Goal: Transaction & Acquisition: Purchase product/service

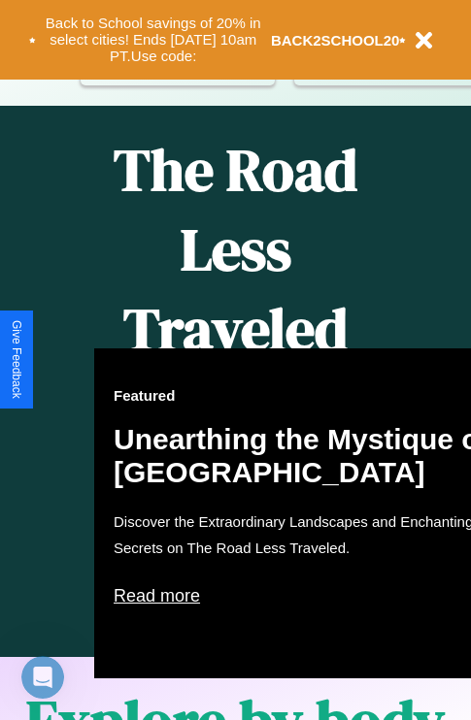
scroll to position [793, 0]
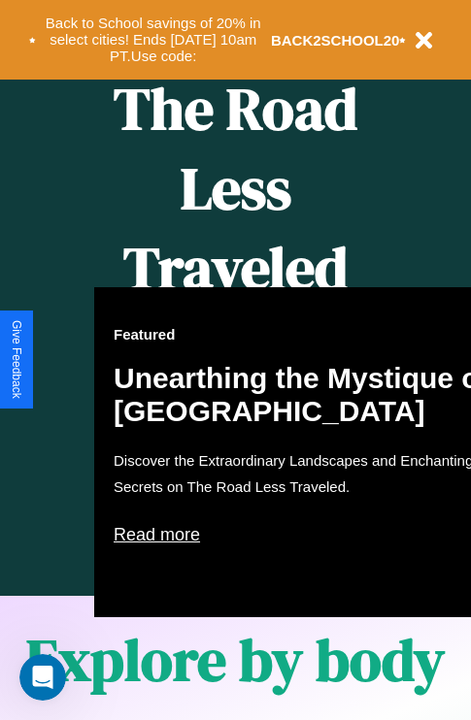
click at [235, 360] on div "Featured Unearthing the Mystique of [GEOGRAPHIC_DATA] Discover the Extraordinar…" at bounding box center [307, 452] width 427 height 330
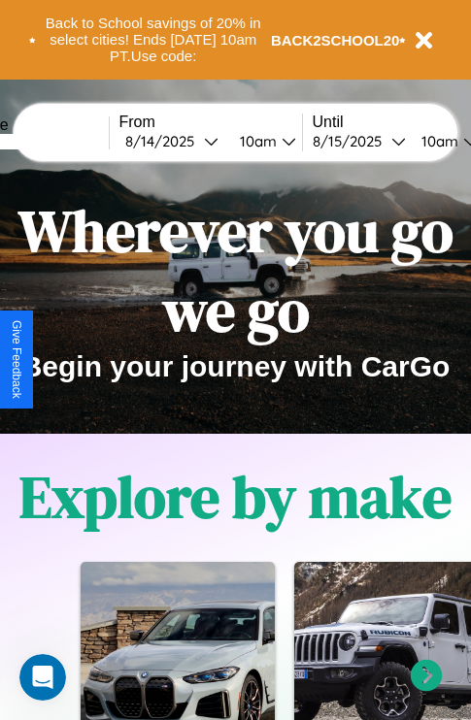
scroll to position [0, 0]
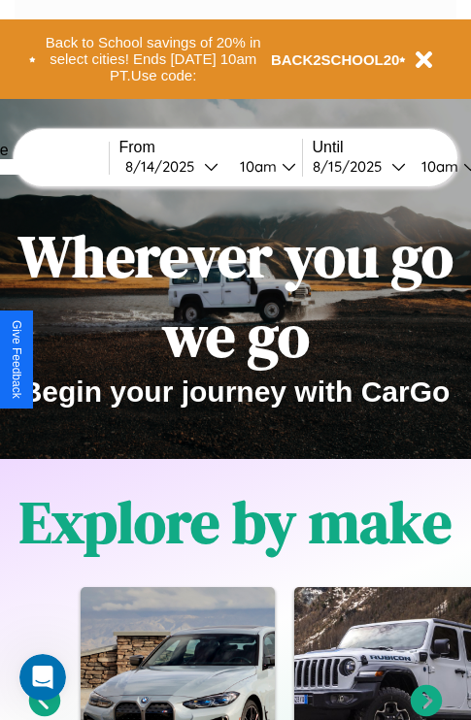
click at [65, 166] on input "text" at bounding box center [36, 167] width 146 height 16
type input "**********"
click at [194, 166] on div "[DATE]" at bounding box center [164, 166] width 79 height 18
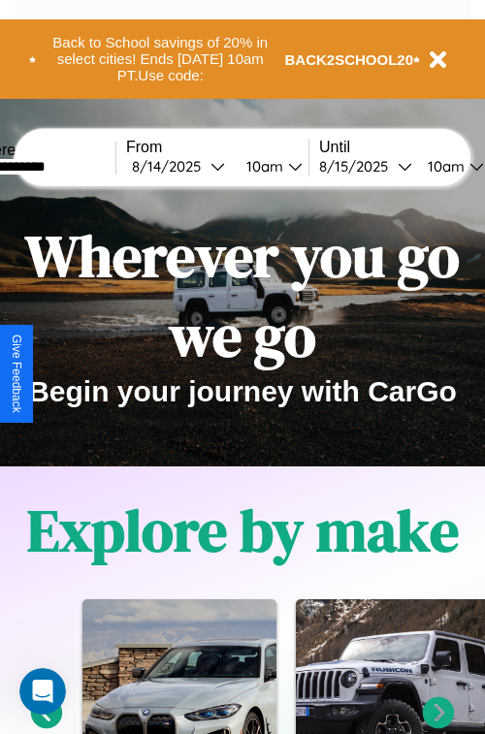
select select "*"
select select "****"
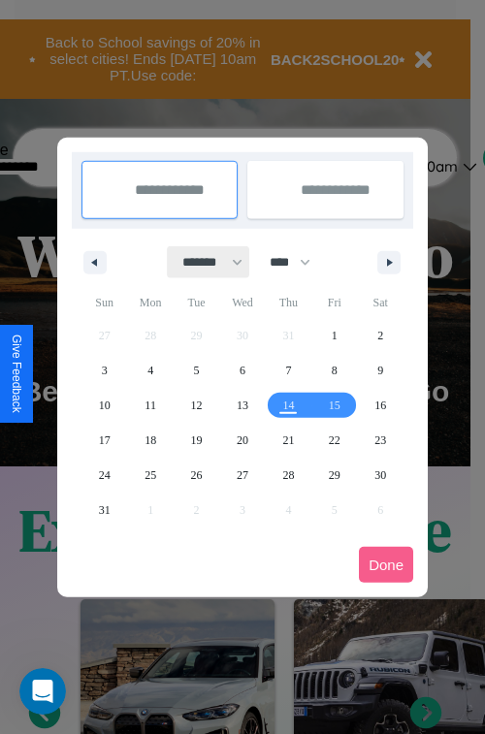
click at [204, 262] on select "******* ******** ***** ***** *** **** **** ****** ********* ******* ******** **…" at bounding box center [209, 262] width 82 height 32
select select "*"
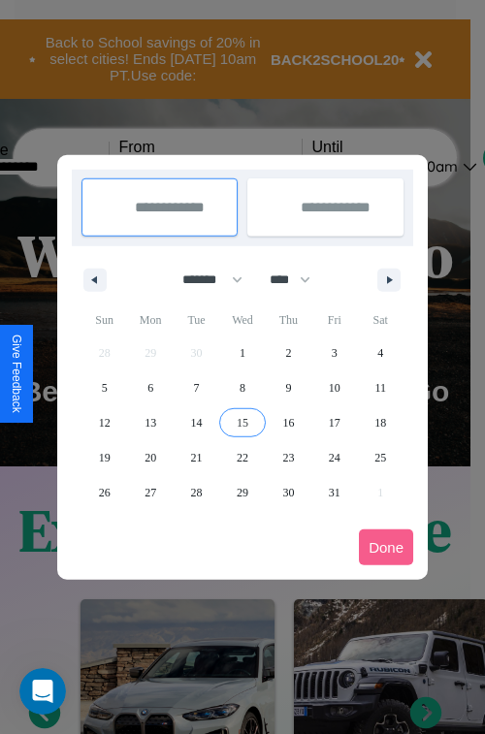
click at [242, 422] on span "15" at bounding box center [243, 423] width 12 height 35
type input "**********"
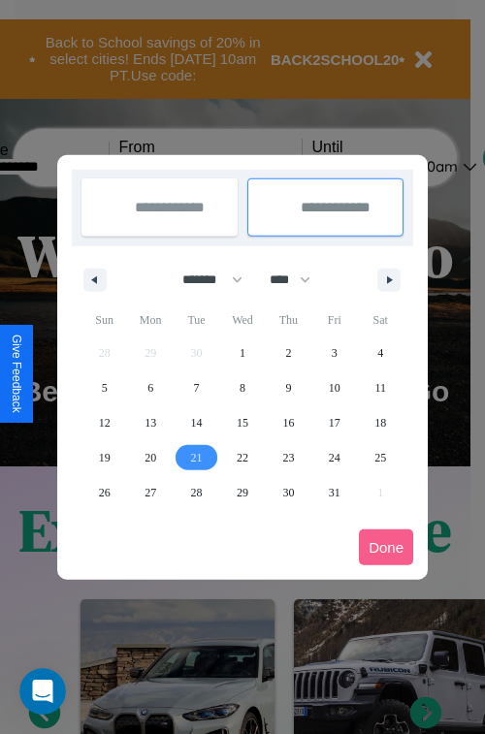
click at [196, 457] on span "21" at bounding box center [197, 457] width 12 height 35
type input "**********"
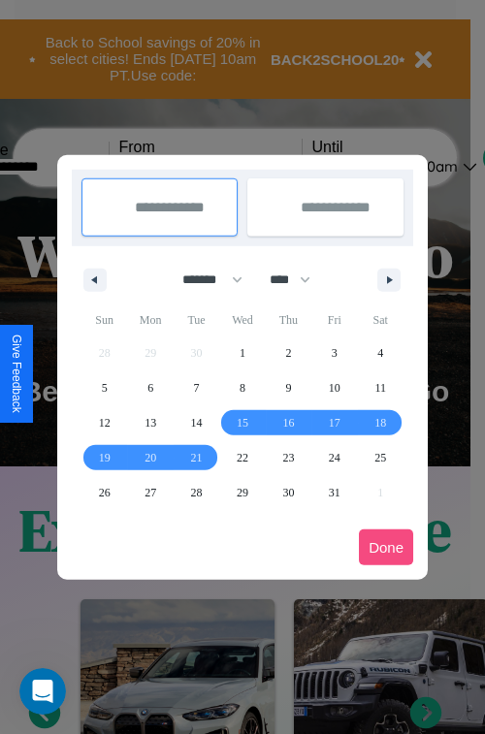
click at [386, 547] on button "Done" at bounding box center [386, 548] width 54 height 36
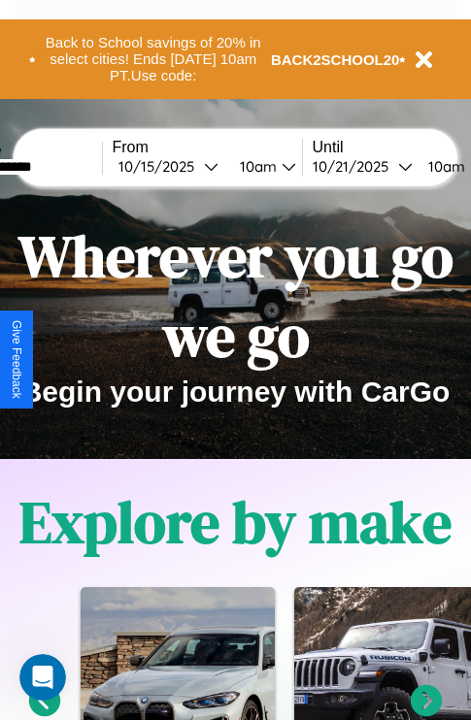
scroll to position [0, 79]
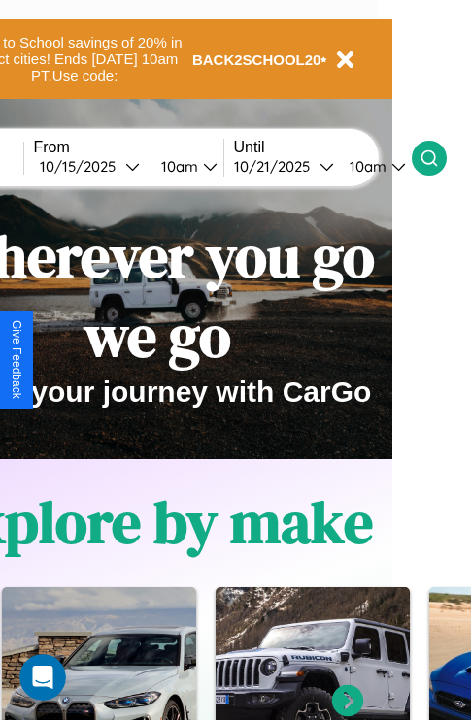
click at [438, 157] on icon at bounding box center [428, 157] width 19 height 19
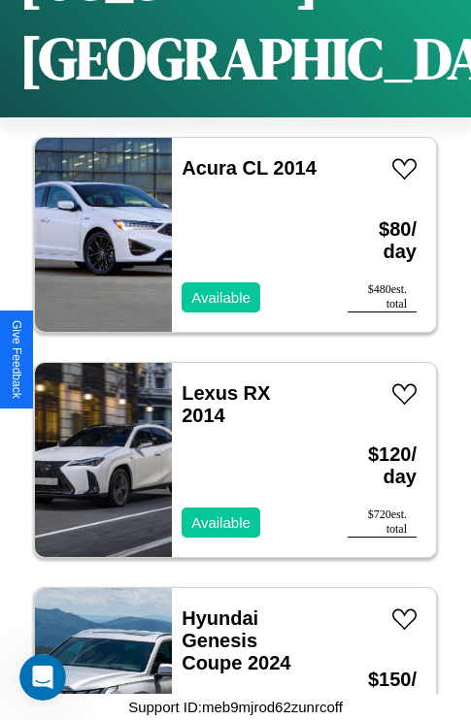
scroll to position [9976, 0]
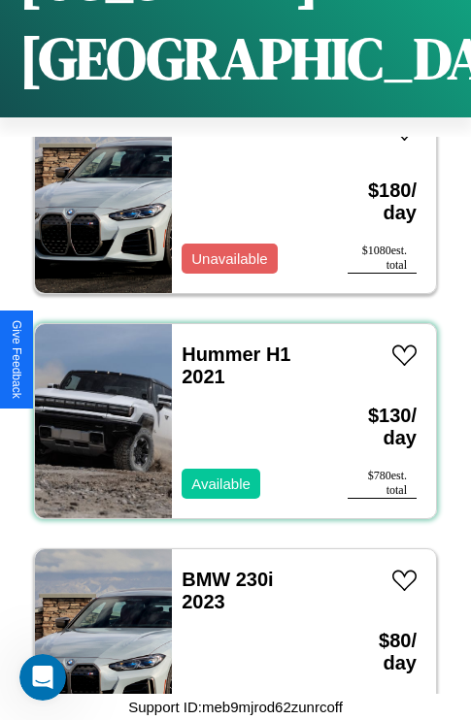
click at [228, 409] on div "Hummer H1 2021 Available" at bounding box center [250, 421] width 156 height 194
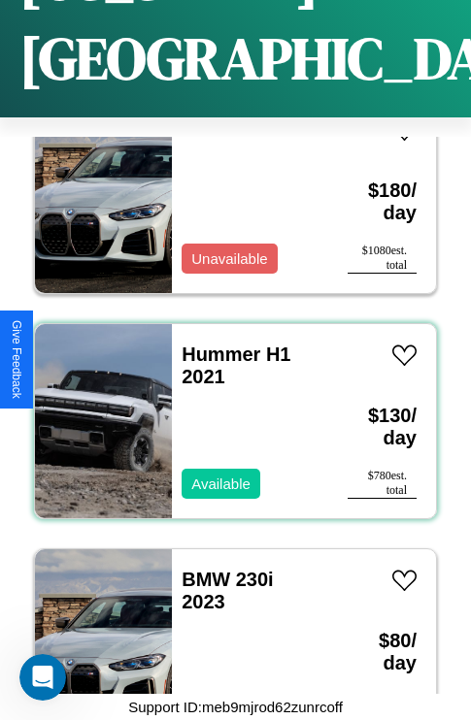
click at [228, 409] on div "Hummer H1 2021 Available" at bounding box center [250, 421] width 156 height 194
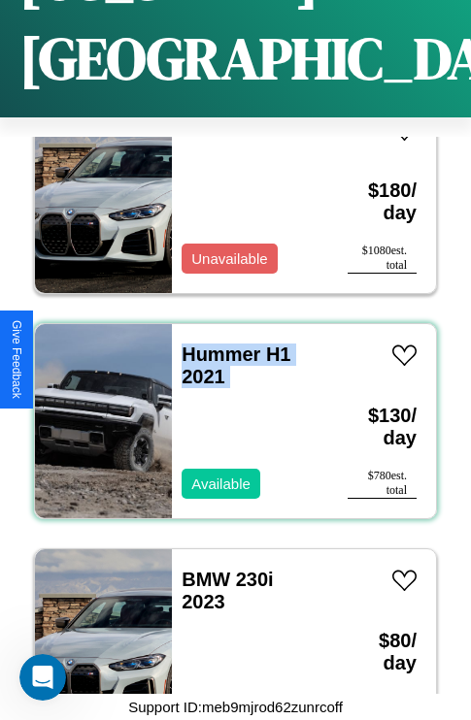
click at [228, 409] on div "Hummer H1 2021 Available" at bounding box center [250, 421] width 156 height 194
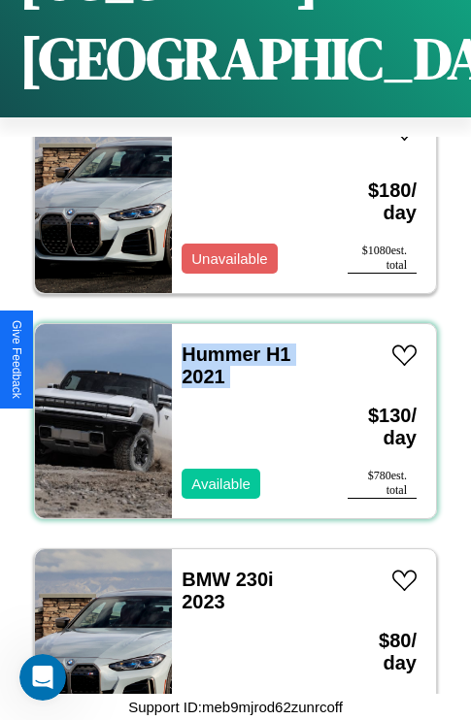
click at [228, 409] on div "Hummer H1 2021 Available" at bounding box center [250, 421] width 156 height 194
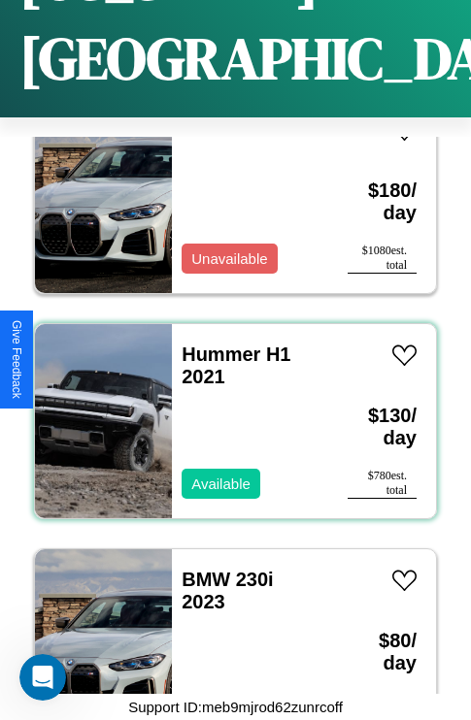
click at [228, 409] on div "Hummer H1 2021 Available" at bounding box center [250, 421] width 156 height 194
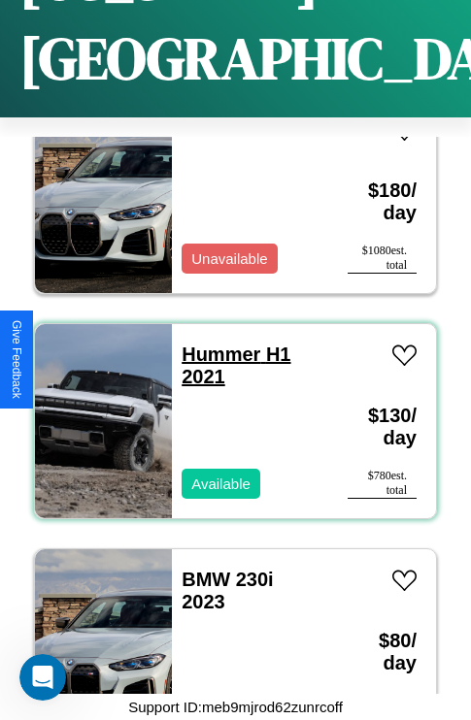
click at [214, 343] on link "Hummer H1 2021" at bounding box center [235, 365] width 109 height 44
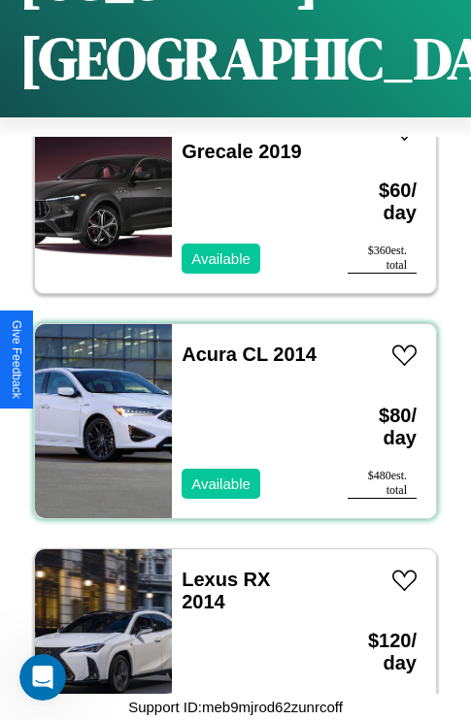
click at [228, 409] on div "Acura CL 2014 Available" at bounding box center [250, 421] width 156 height 194
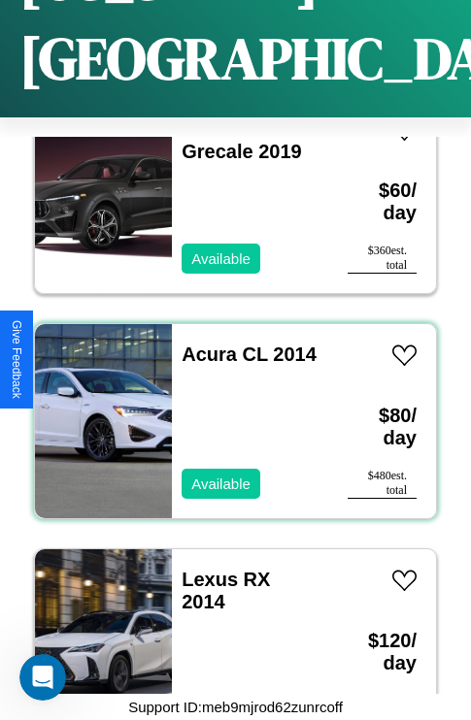
click at [228, 409] on div "Acura CL 2014 Available" at bounding box center [250, 421] width 156 height 194
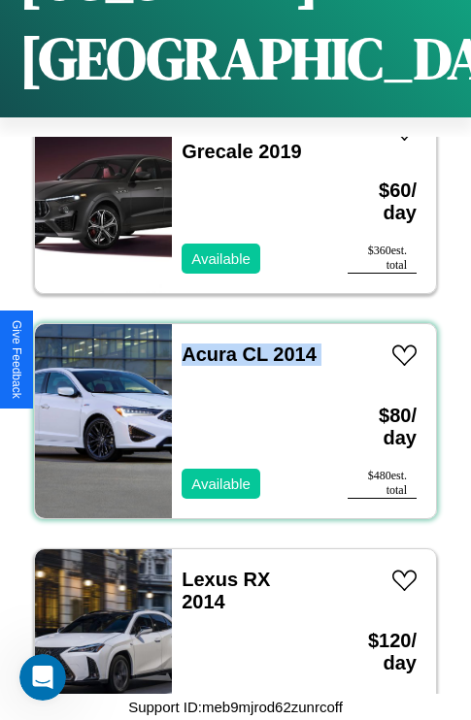
click at [228, 409] on div "Acura CL 2014 Available" at bounding box center [250, 421] width 156 height 194
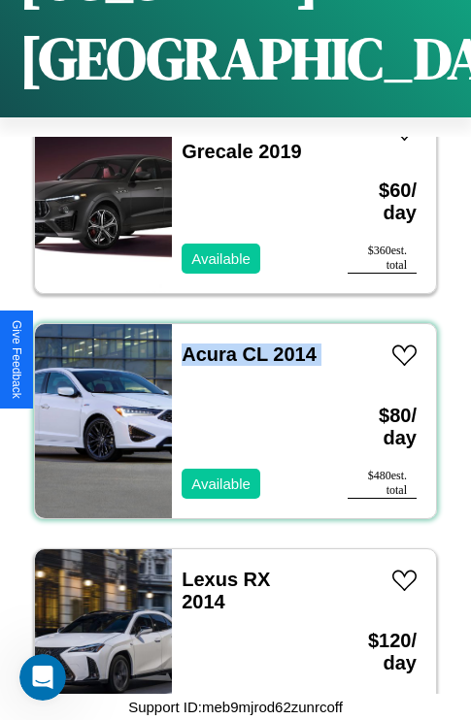
click at [228, 409] on div "Acura CL 2014 Available" at bounding box center [250, 421] width 156 height 194
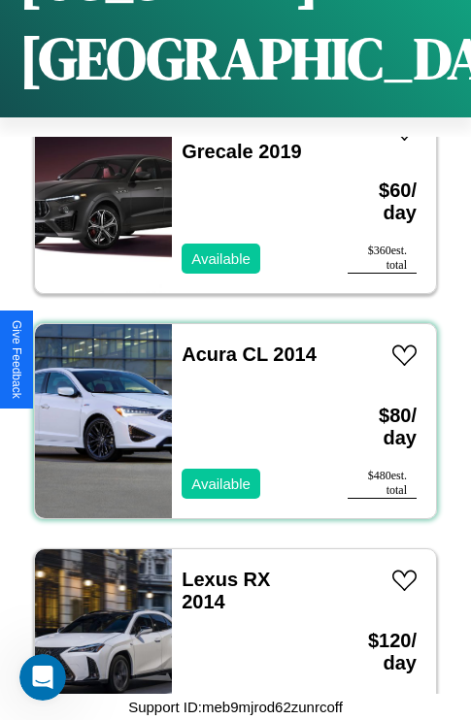
click at [228, 409] on div "Acura CL 2014 Available" at bounding box center [250, 421] width 156 height 194
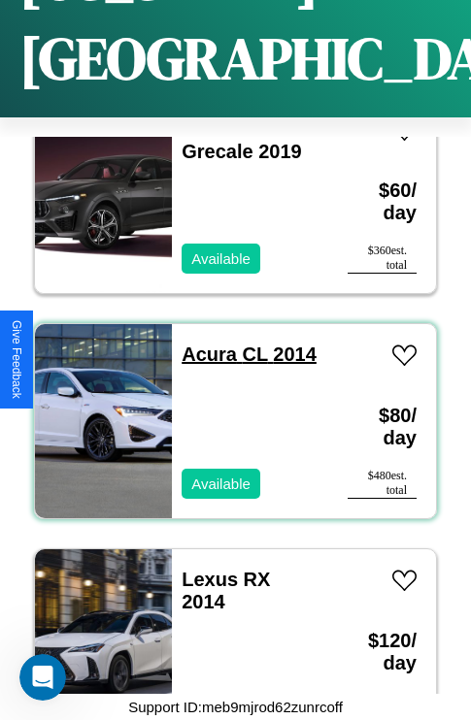
click at [203, 343] on link "Acura CL 2014" at bounding box center [248, 353] width 135 height 21
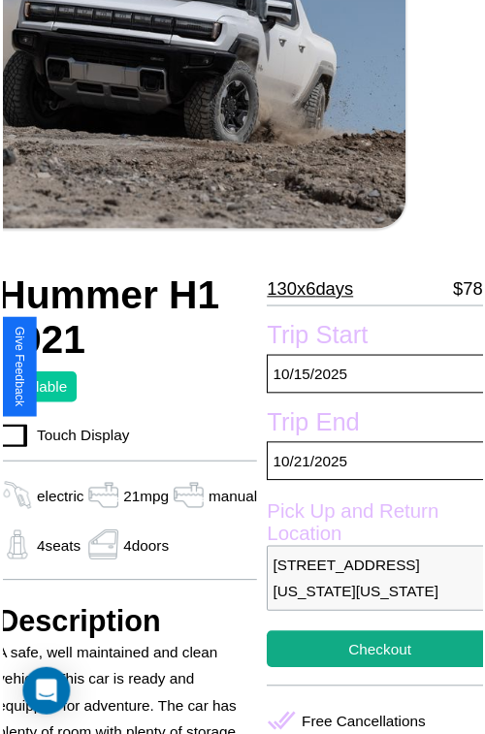
scroll to position [213, 78]
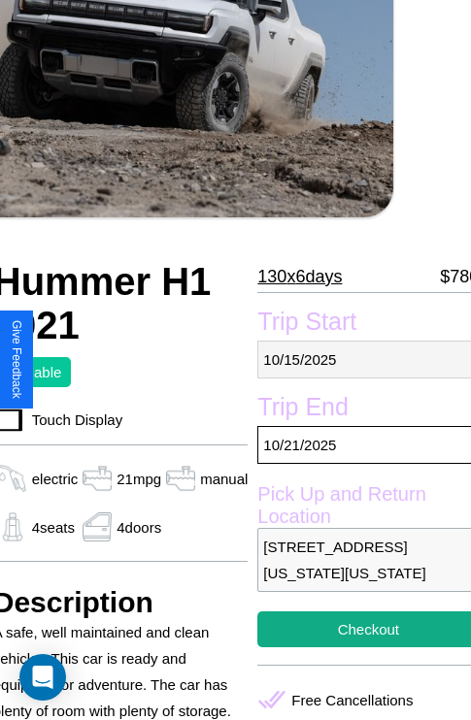
click at [360, 359] on p "10 / 15 / 2025" at bounding box center [367, 360] width 221 height 38
select select "*"
select select "****"
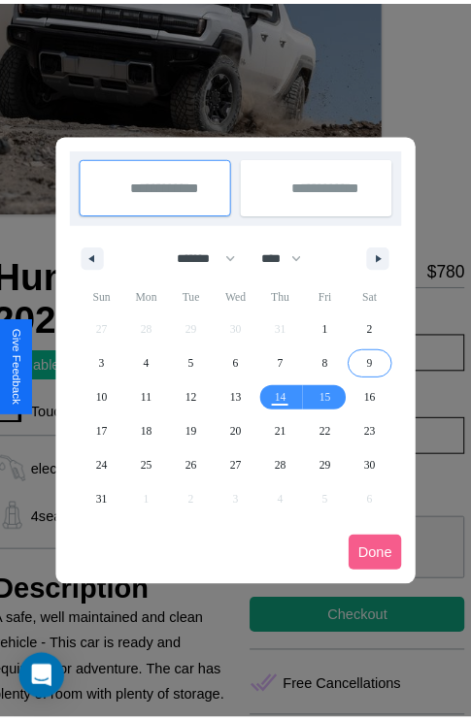
scroll to position [0, 78]
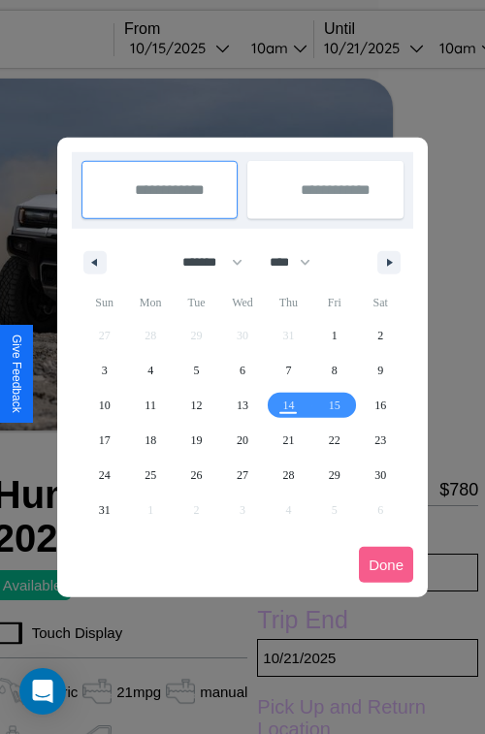
click at [208, 48] on div at bounding box center [242, 367] width 485 height 734
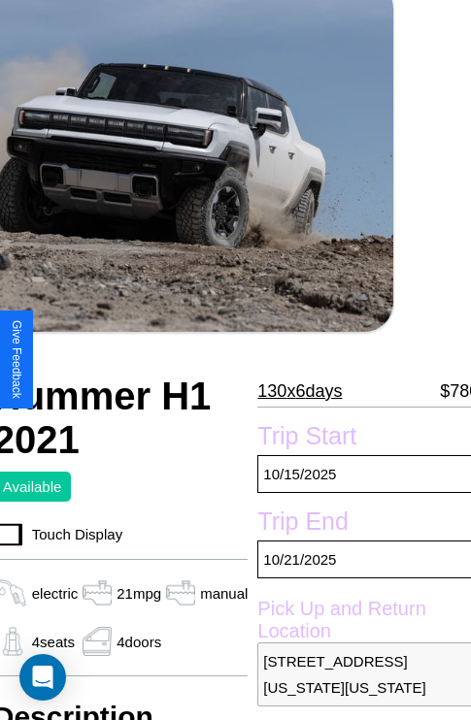
scroll to position [509, 78]
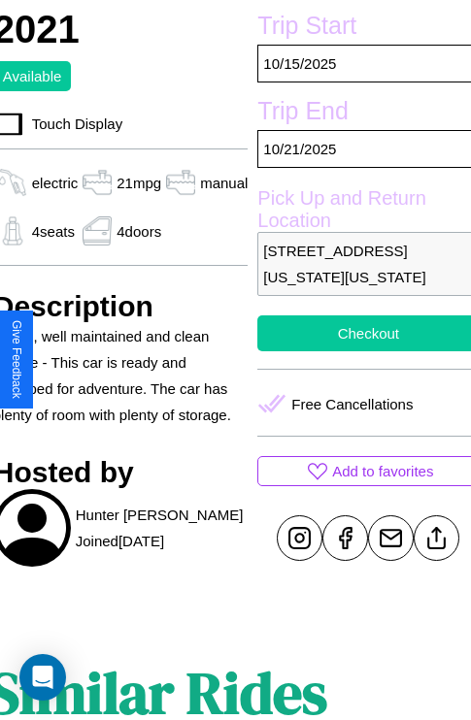
click at [360, 351] on button "Checkout" at bounding box center [367, 333] width 221 height 36
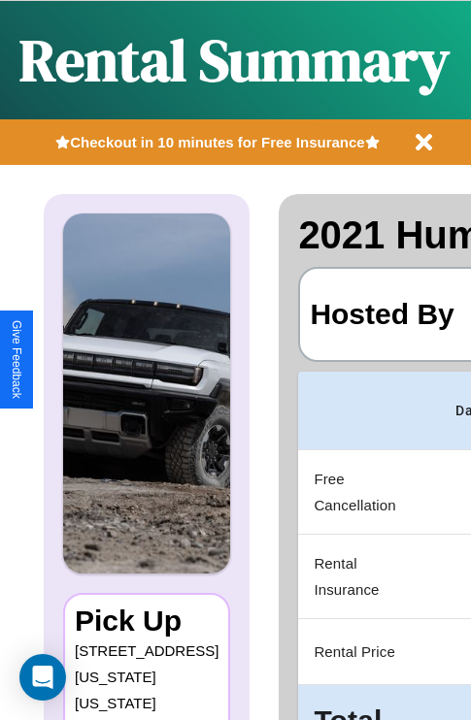
scroll to position [0, 372]
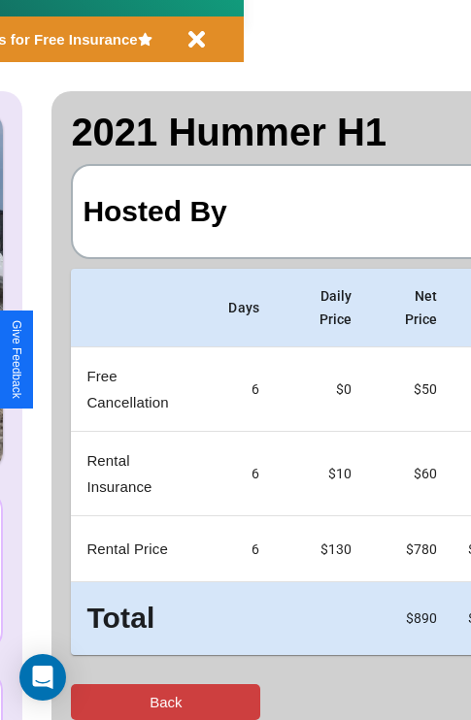
click at [94, 701] on button "Back" at bounding box center [165, 702] width 189 height 36
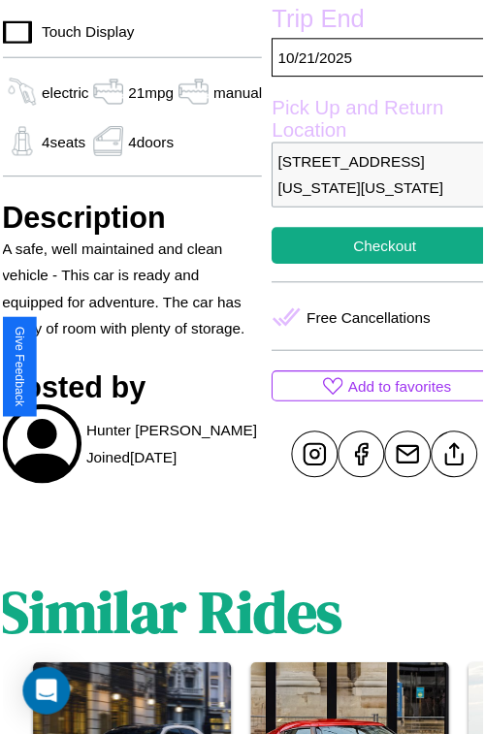
scroll to position [647, 78]
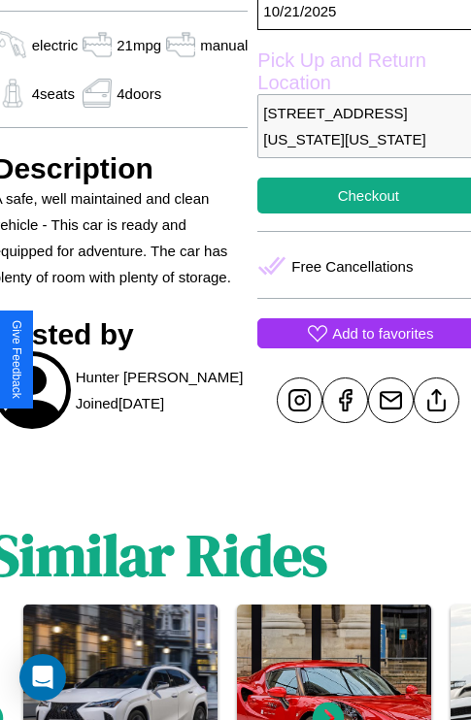
click at [360, 346] on p "Add to favorites" at bounding box center [382, 333] width 101 height 26
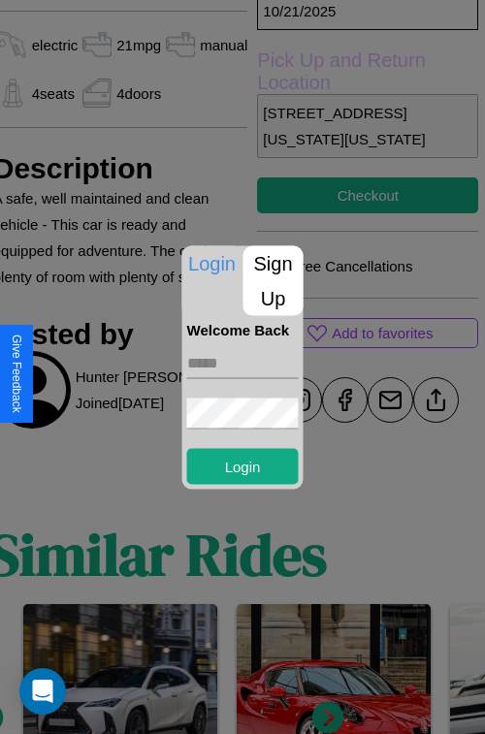
click at [273, 280] on p "Sign Up" at bounding box center [274, 280] width 60 height 70
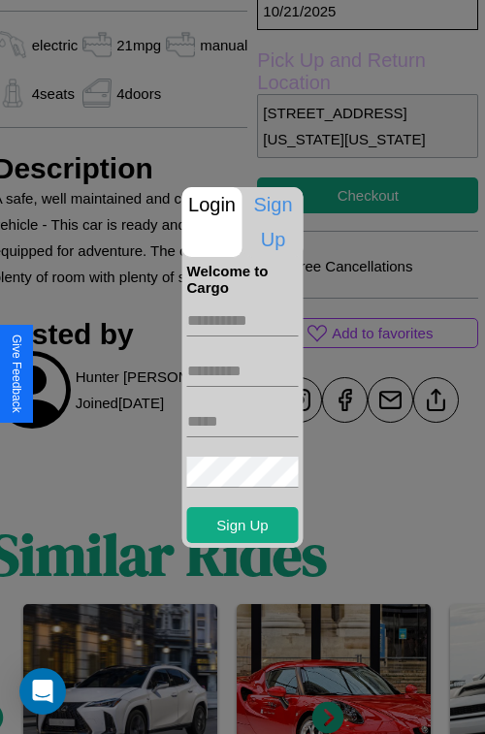
click at [243, 320] on input "text" at bounding box center [243, 321] width 112 height 31
type input "******"
click at [243, 371] on input "text" at bounding box center [243, 371] width 112 height 31
type input "*******"
click at [243, 421] on input "text" at bounding box center [243, 421] width 112 height 31
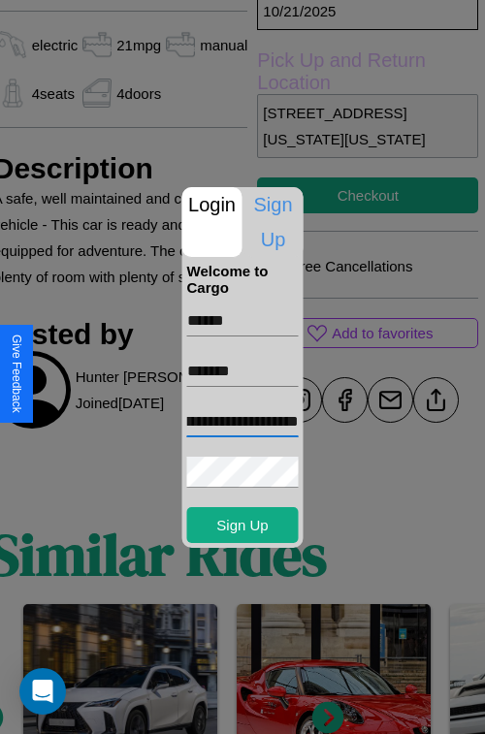
scroll to position [0, 80]
type input "**********"
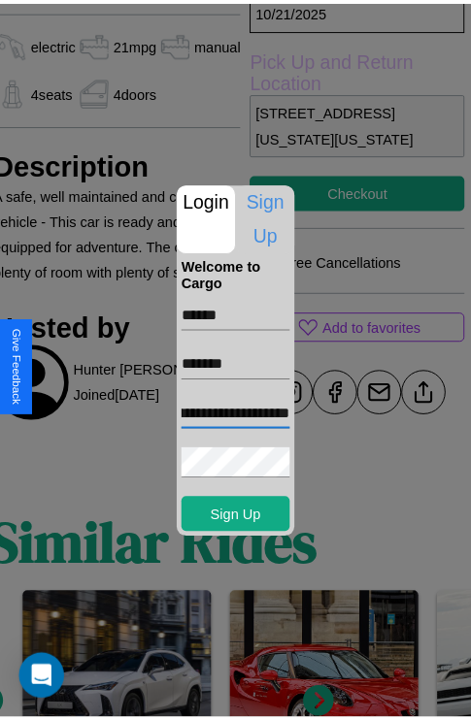
scroll to position [0, 0]
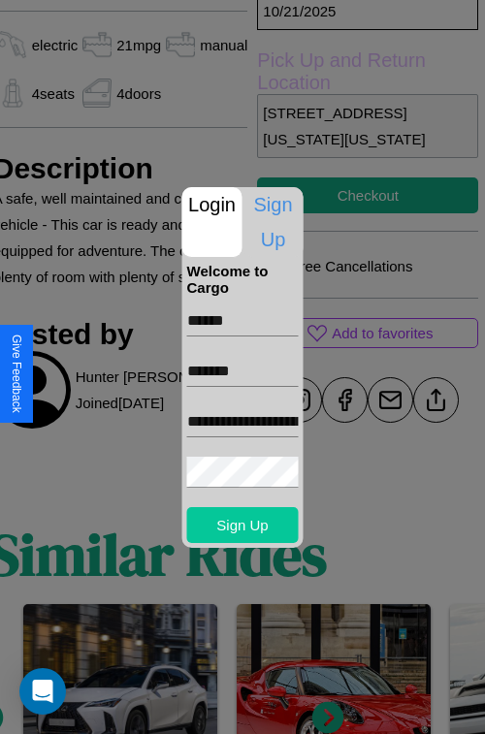
click at [243, 525] on button "Sign Up" at bounding box center [243, 525] width 112 height 36
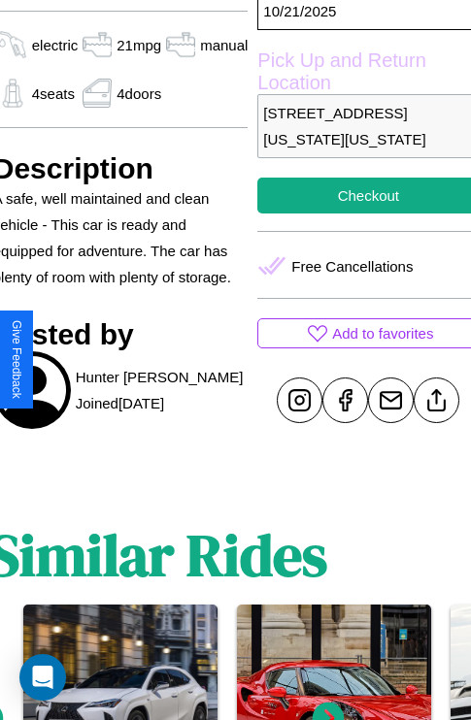
scroll to position [647, 78]
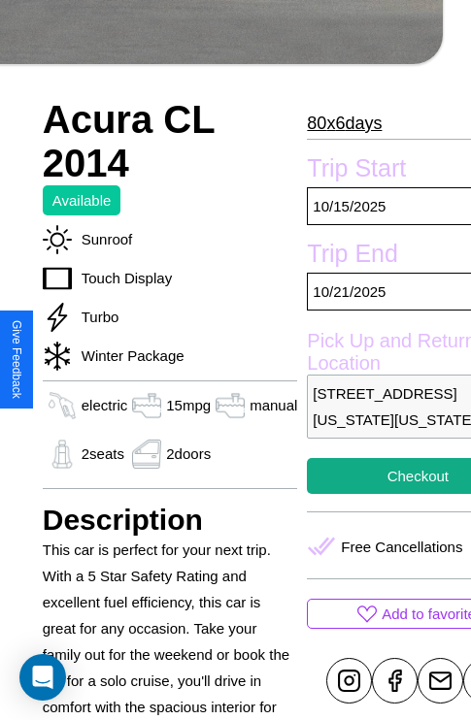
scroll to position [676, 58]
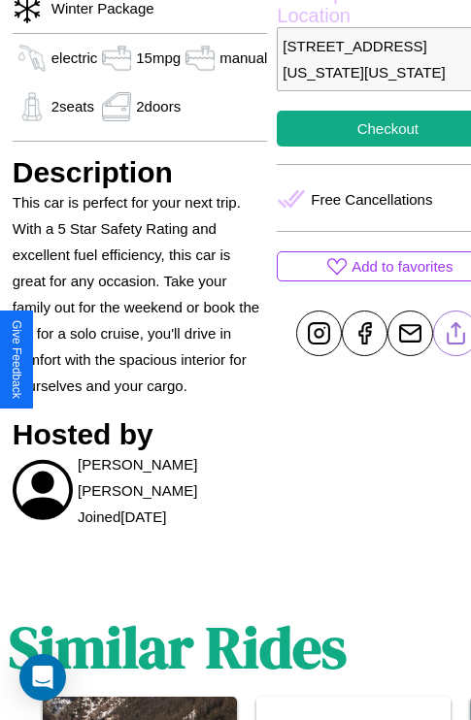
click at [456, 337] on line at bounding box center [456, 330] width 0 height 14
